Goal: Book appointment/travel/reservation

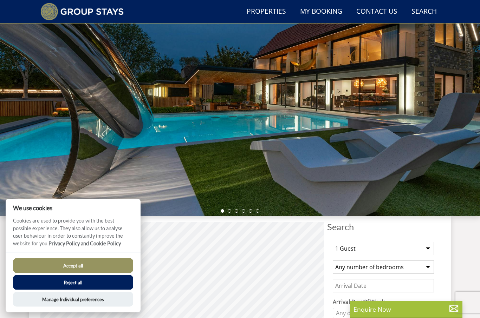
click at [104, 273] on button "Accept all" at bounding box center [73, 266] width 120 height 15
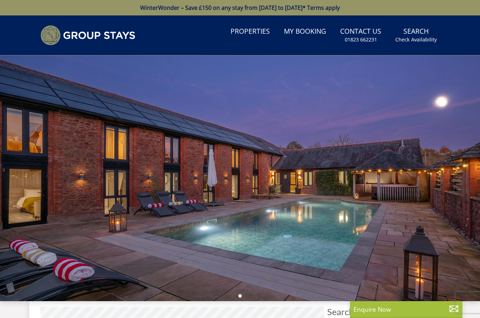
select select
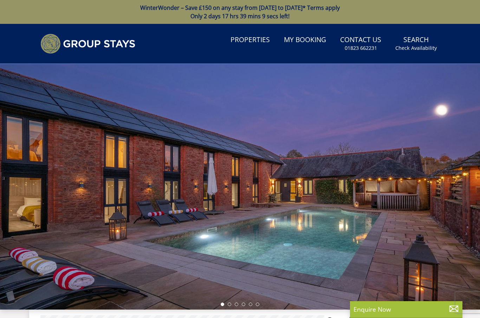
click at [419, 45] on small "Check Availability" at bounding box center [415, 48] width 41 height 7
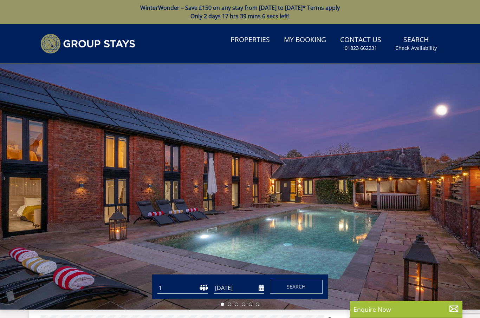
click at [199, 292] on select "1 2 3 4 5 6 7 8 9 10 11 12 13 14 15 16 17 18 19 20 21 22 23 24 25 26 27 28 29 3…" at bounding box center [182, 289] width 51 height 12
click at [185, 290] on select "1 2 3 4 5 6 7 8 9 10 11 12 13 14 15 16 17 18 19 20 21 22 23 24 25 26 27 28 29 3…" at bounding box center [182, 289] width 51 height 12
select select "7"
click at [244, 289] on input "[DATE]" at bounding box center [239, 289] width 51 height 12
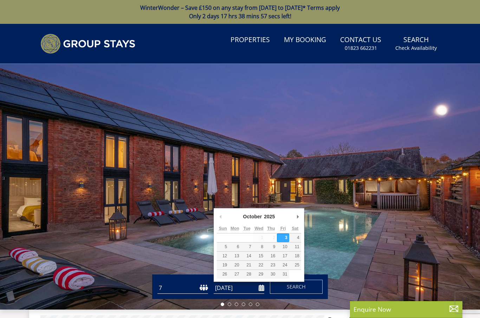
scroll to position [41, 0]
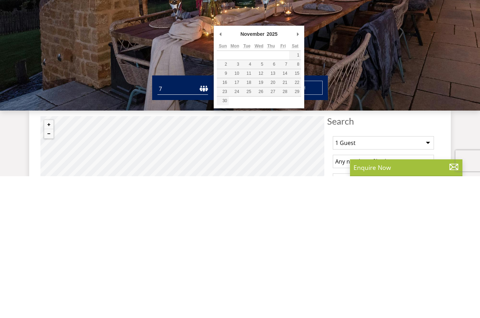
type input "05/11/2025"
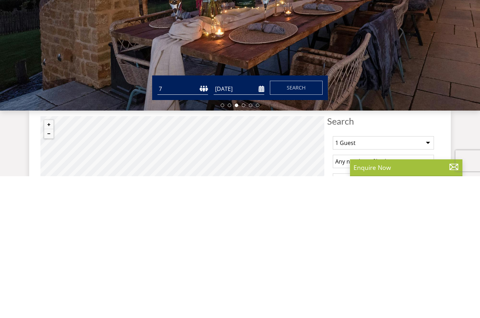
scroll to position [183, 0]
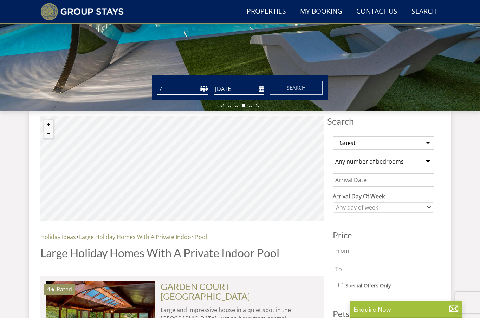
click at [298, 90] on span "Search" at bounding box center [296, 87] width 19 height 7
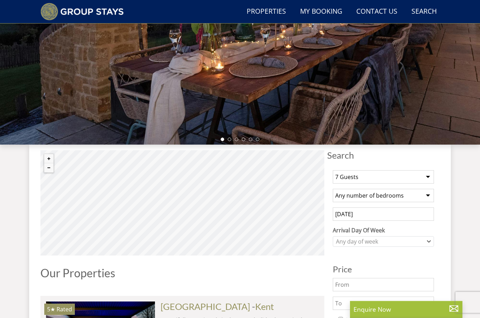
scroll to position [149, 0]
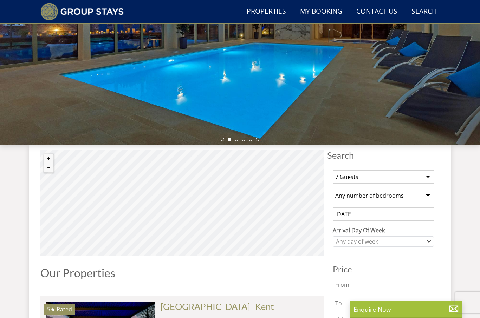
click at [383, 213] on input "5 November 2025" at bounding box center [383, 214] width 101 height 13
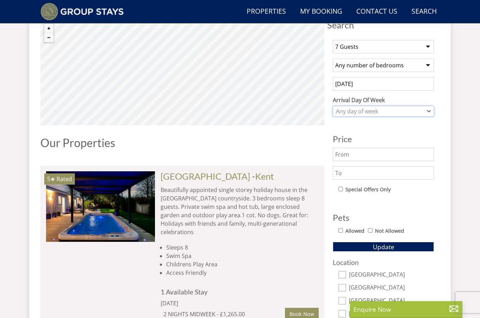
click at [429, 112] on icon "Combobox" at bounding box center [428, 111] width 3 height 1
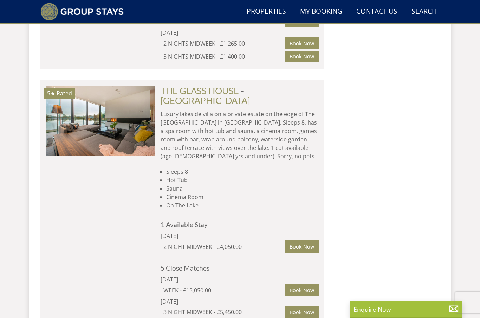
scroll to position [645, 0]
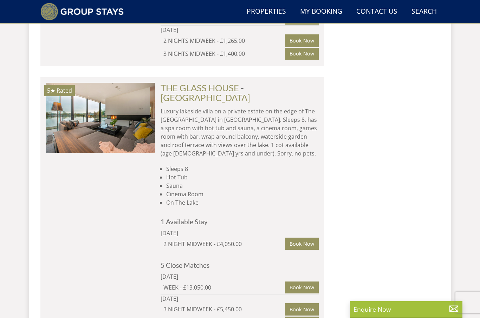
click at [115, 120] on img at bounding box center [100, 118] width 109 height 70
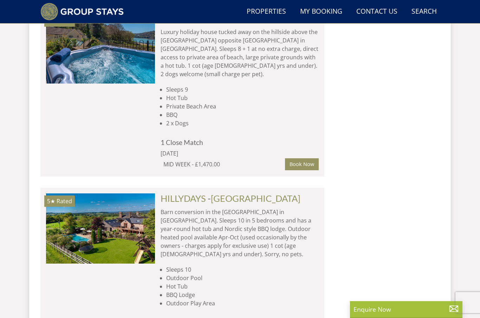
scroll to position [3765, 0]
